Goal: Information Seeking & Learning: Learn about a topic

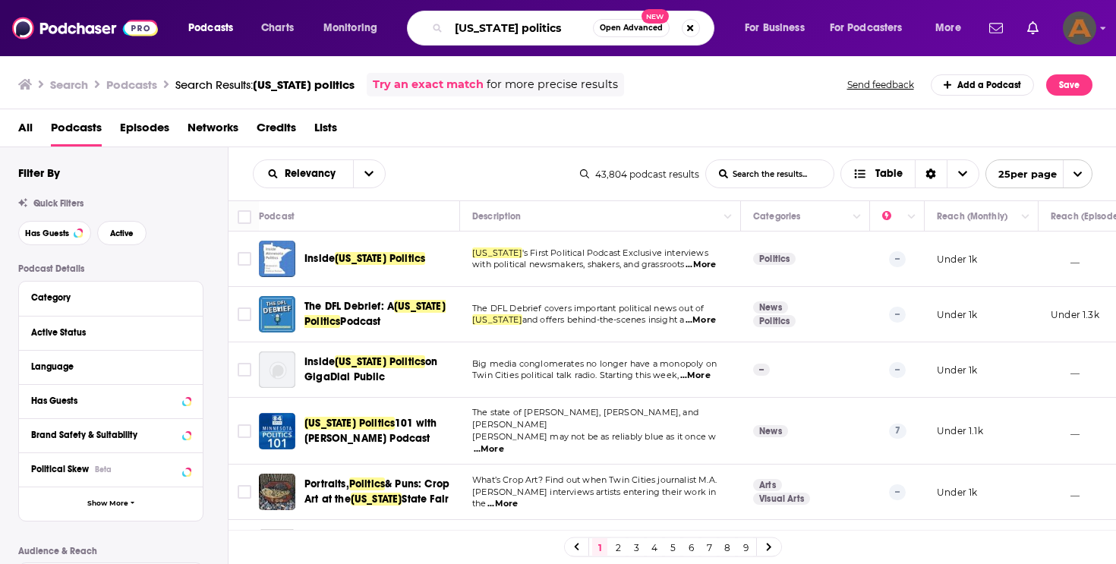
drag, startPoint x: 490, startPoint y: 23, endPoint x: 441, endPoint y: 26, distance: 49.5
click at [441, 26] on div "[US_STATE] politics Open Advanced New" at bounding box center [561, 28] width 308 height 35
paste input "[PERSON_NAME]"
click at [450, 30] on input "[PERSON_NAME]" at bounding box center [521, 28] width 144 height 24
click at [551, 28] on input "[PERSON_NAME]" at bounding box center [521, 28] width 144 height 24
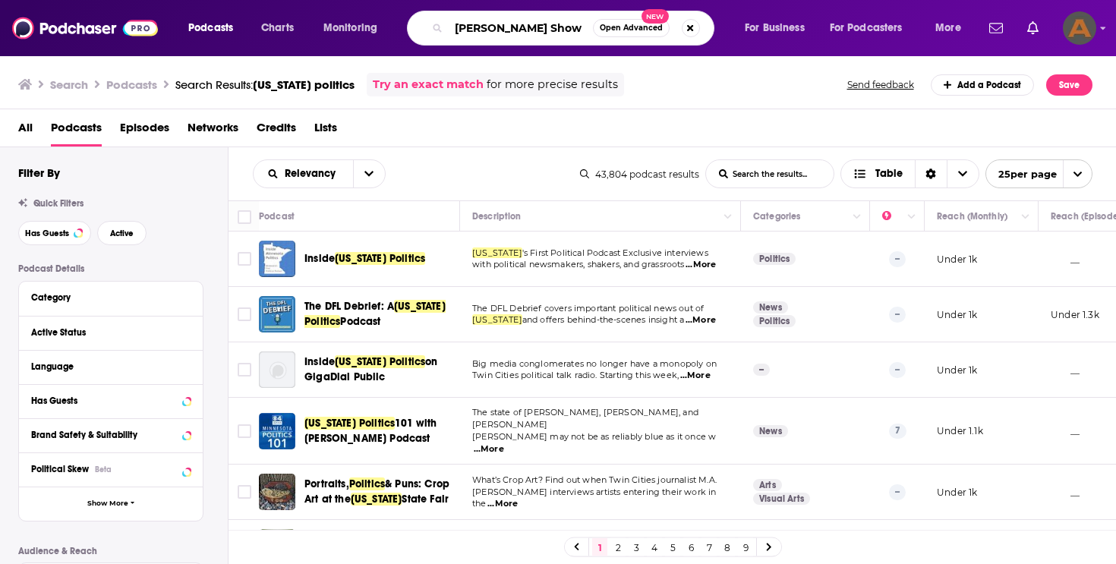
type input "[PERSON_NAME] Show"
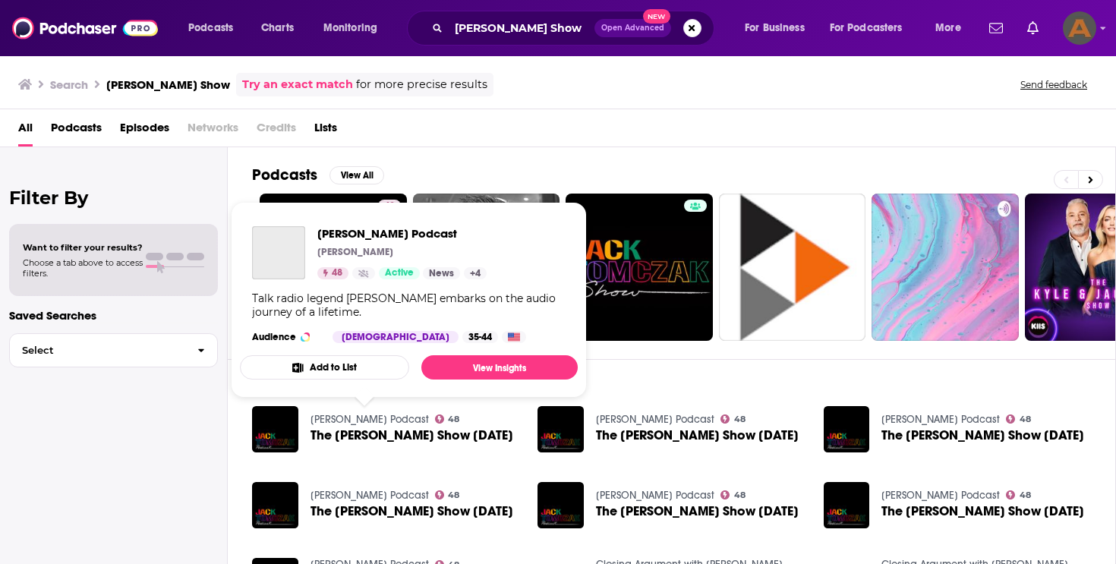
click at [390, 422] on link "[PERSON_NAME] Podcast" at bounding box center [370, 419] width 118 height 13
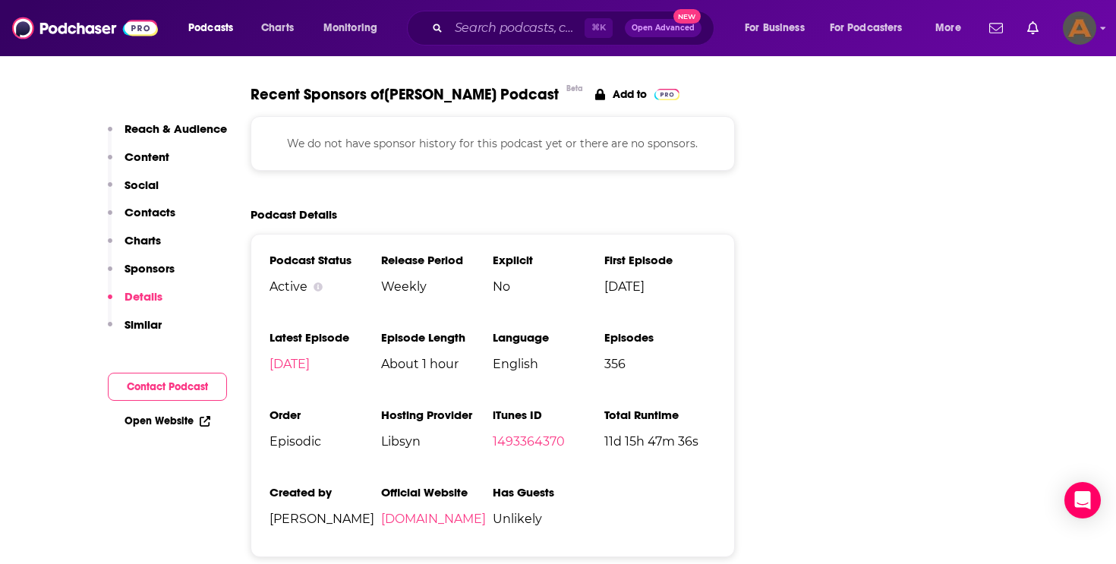
scroll to position [1876, 0]
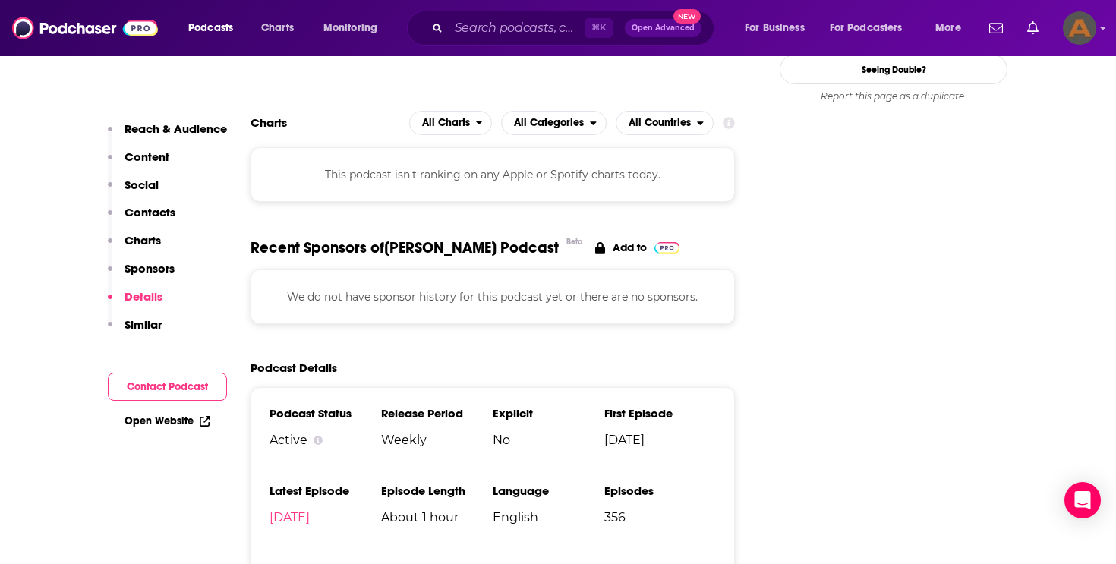
click at [191, 131] on p "Reach & Audience" at bounding box center [176, 129] width 103 height 14
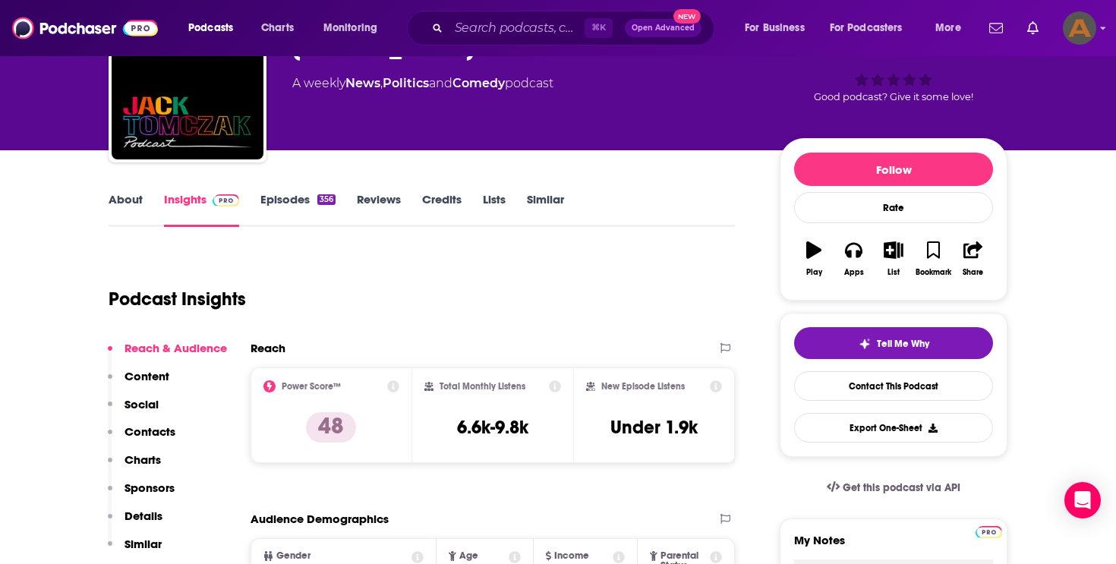
scroll to position [138, 0]
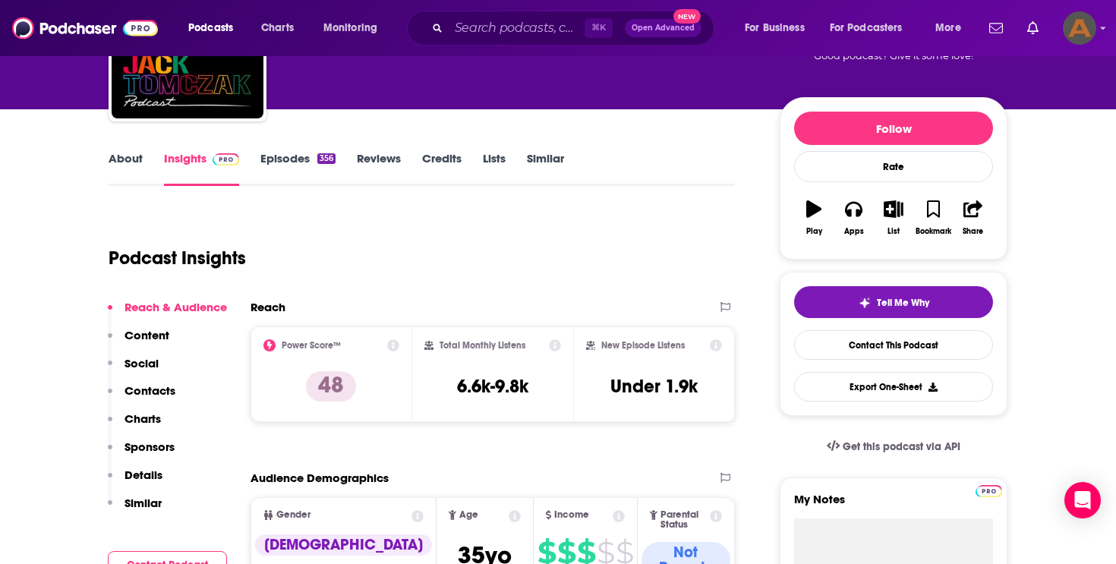
click at [393, 346] on icon at bounding box center [393, 345] width 12 height 12
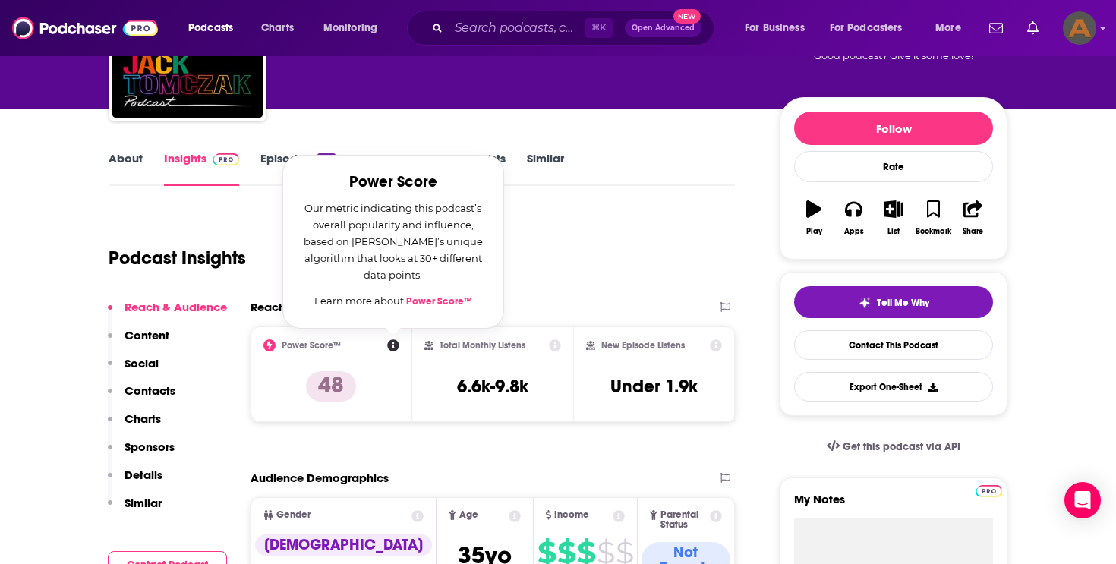
click at [423, 303] on link "Power Score™" at bounding box center [439, 301] width 66 height 12
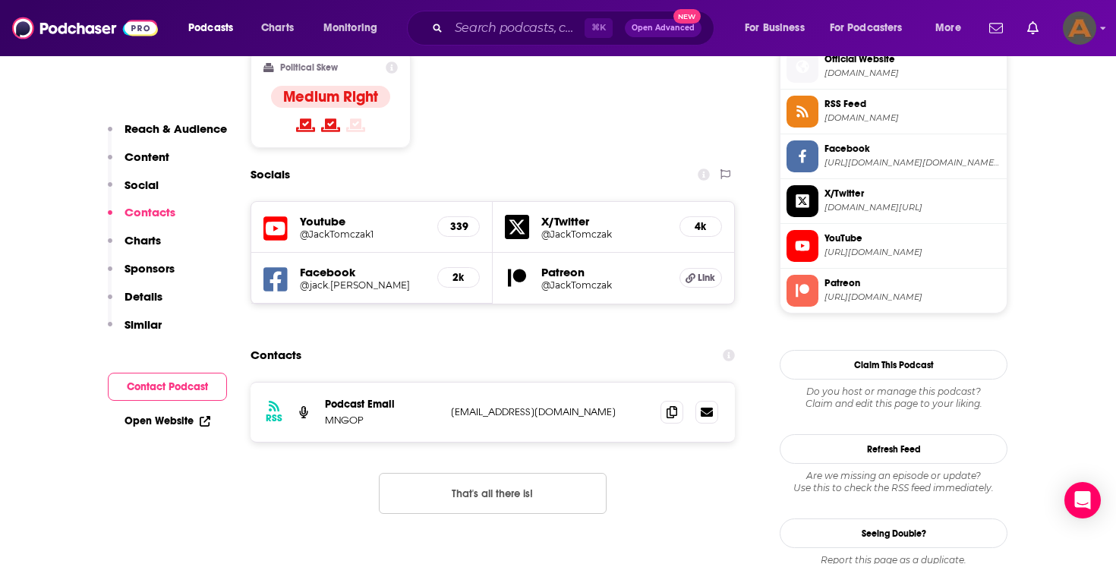
scroll to position [1261, 0]
